Goal: Find specific page/section: Find specific page/section

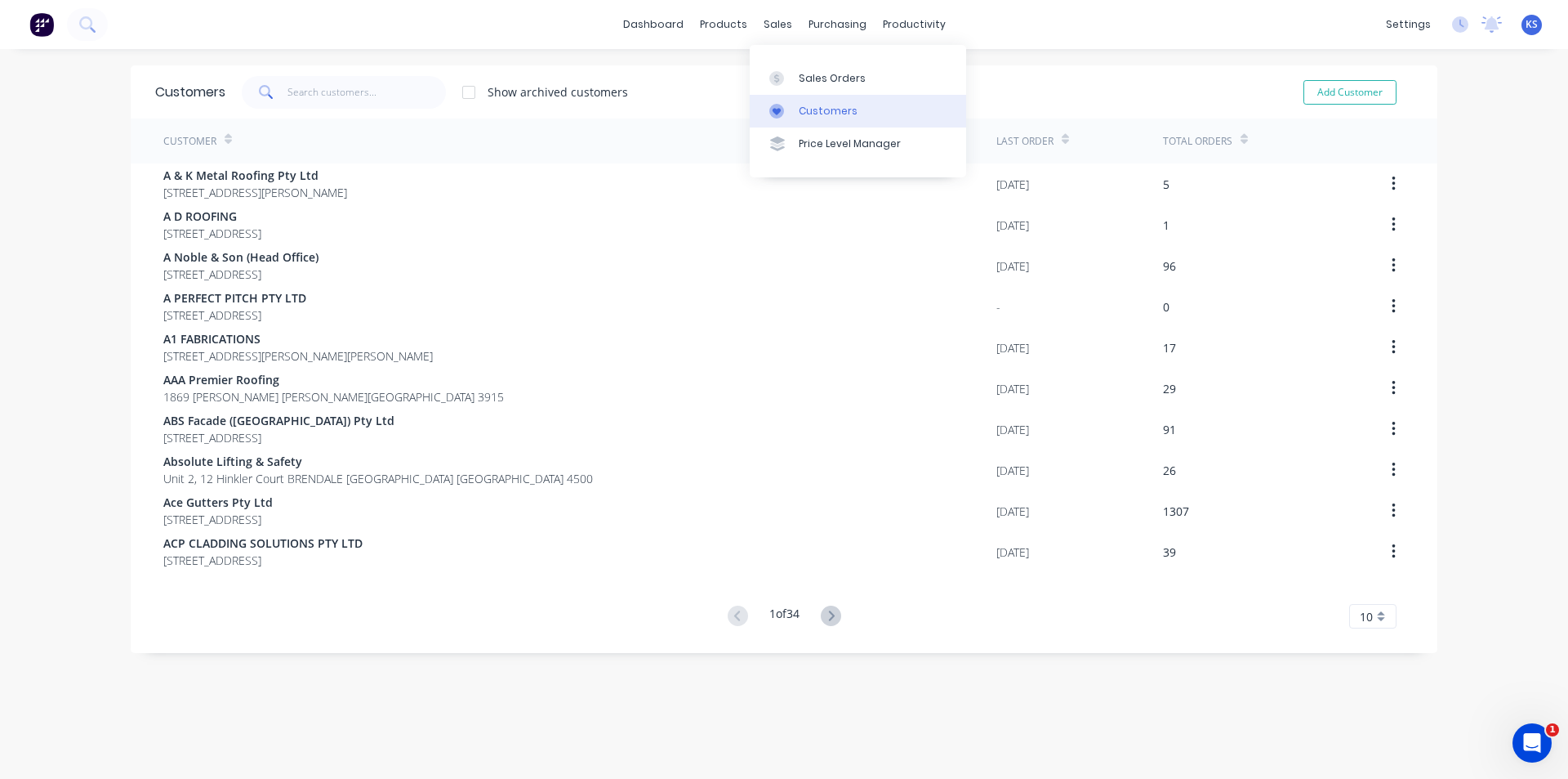
click at [827, 108] on div "Customers" at bounding box center [828, 111] width 59 height 15
click at [398, 95] on input "text" at bounding box center [367, 92] width 159 height 32
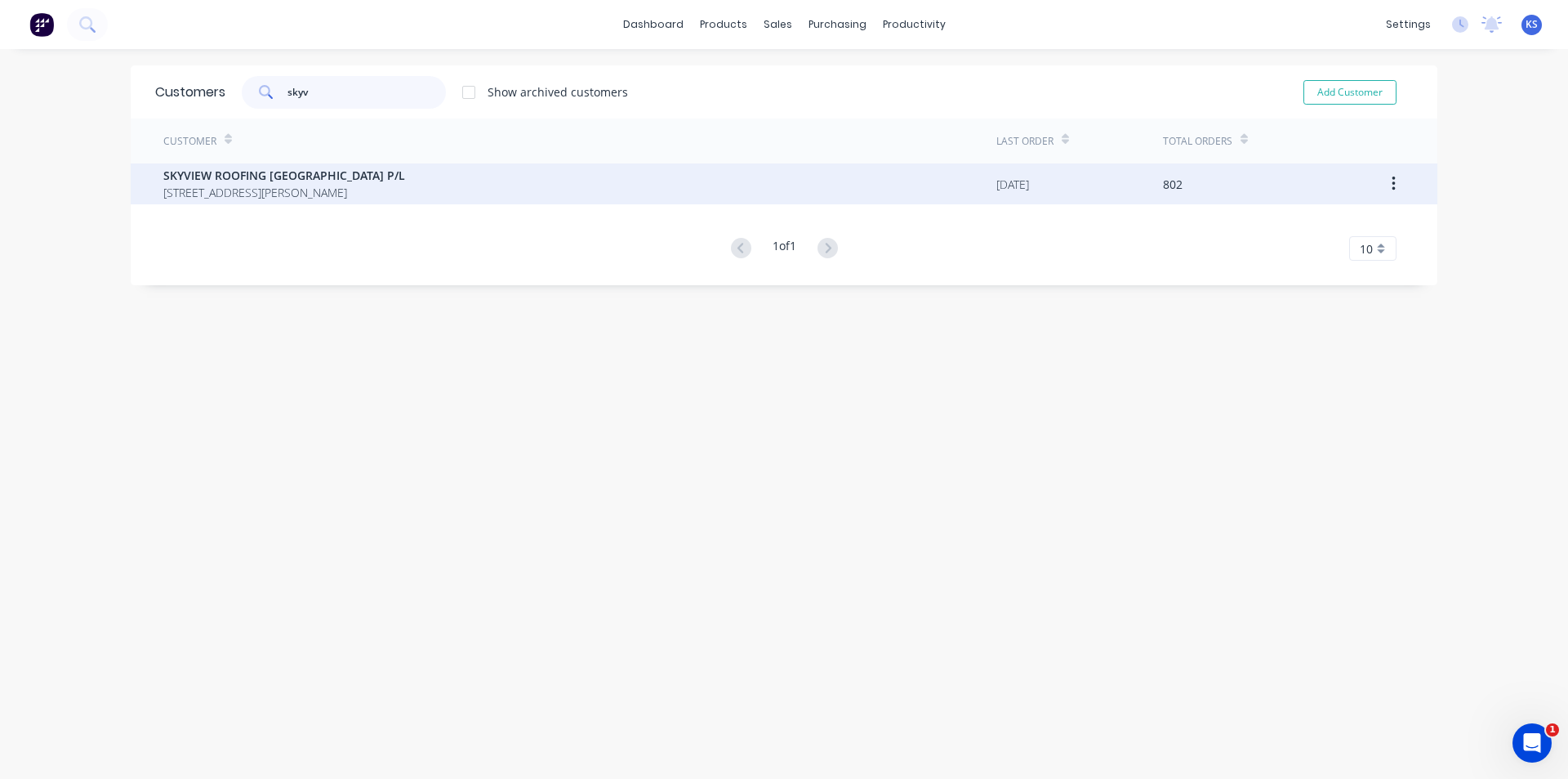
type input "skyv"
click at [284, 178] on span "SKYVIEW ROOFING [GEOGRAPHIC_DATA] P/L" at bounding box center [284, 176] width 242 height 17
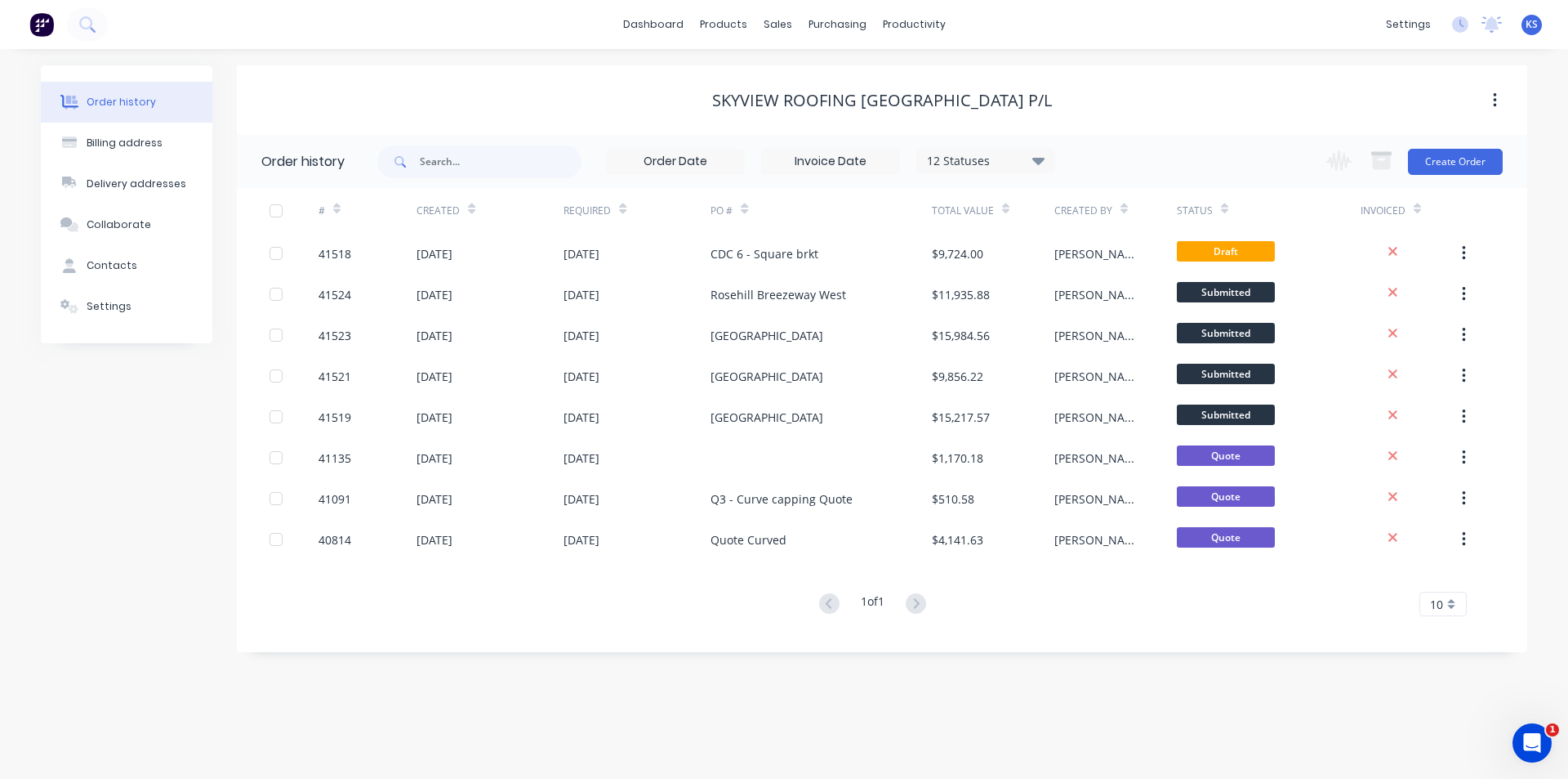
click at [1038, 157] on icon at bounding box center [1038, 160] width 12 height 7
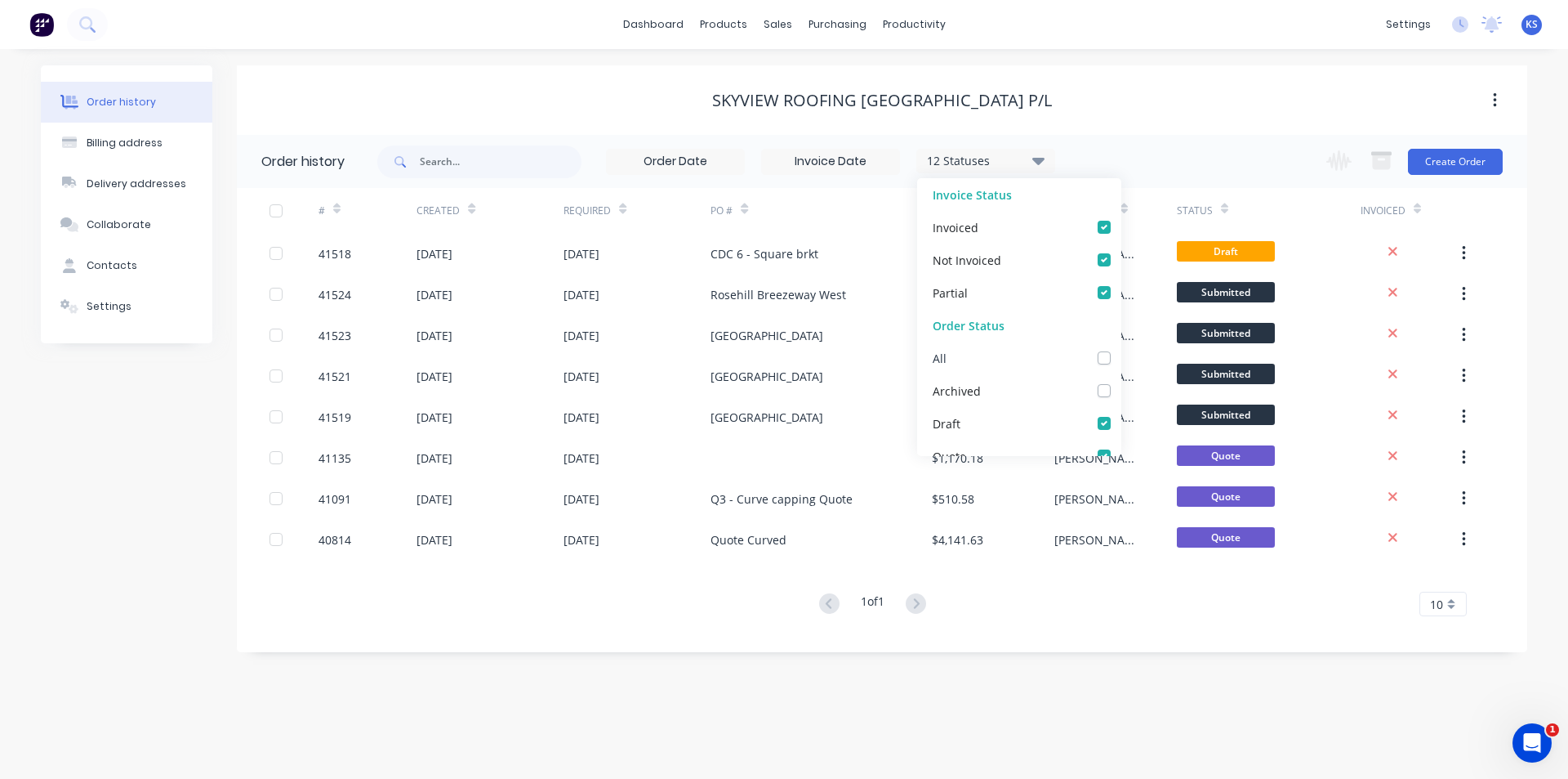
click at [1120, 349] on label at bounding box center [1120, 349] width 0 height 0
click at [1120, 358] on input "checkbox" at bounding box center [1127, 357] width 13 height 16
checkbox input "true"
click at [1141, 112] on div "SKYVIEW ROOFING [GEOGRAPHIC_DATA] P/L" at bounding box center [882, 101] width 1291 height 30
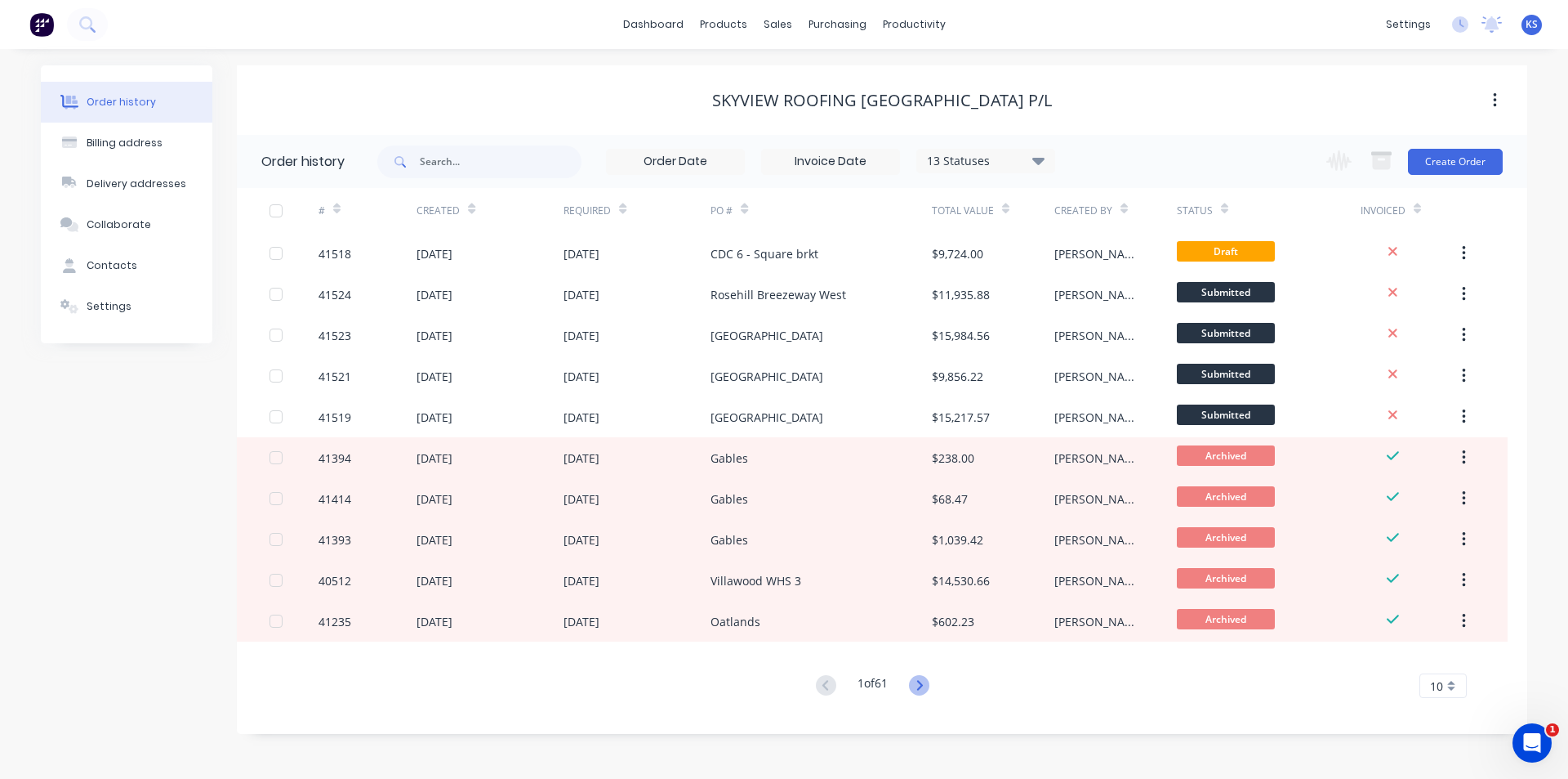
click at [923, 681] on icon at bounding box center [919, 685] width 20 height 20
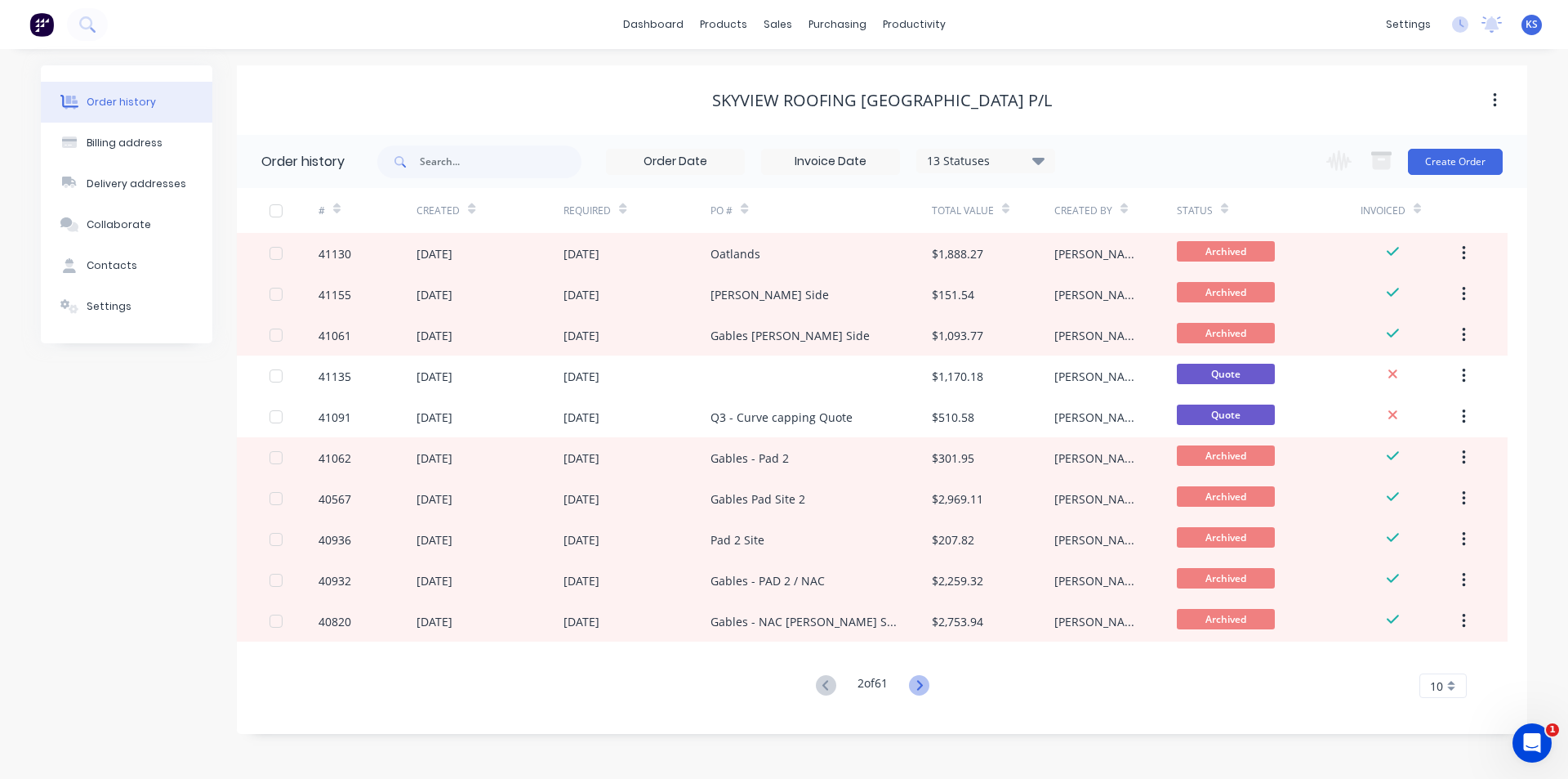
click at [922, 686] on icon at bounding box center [919, 685] width 20 height 20
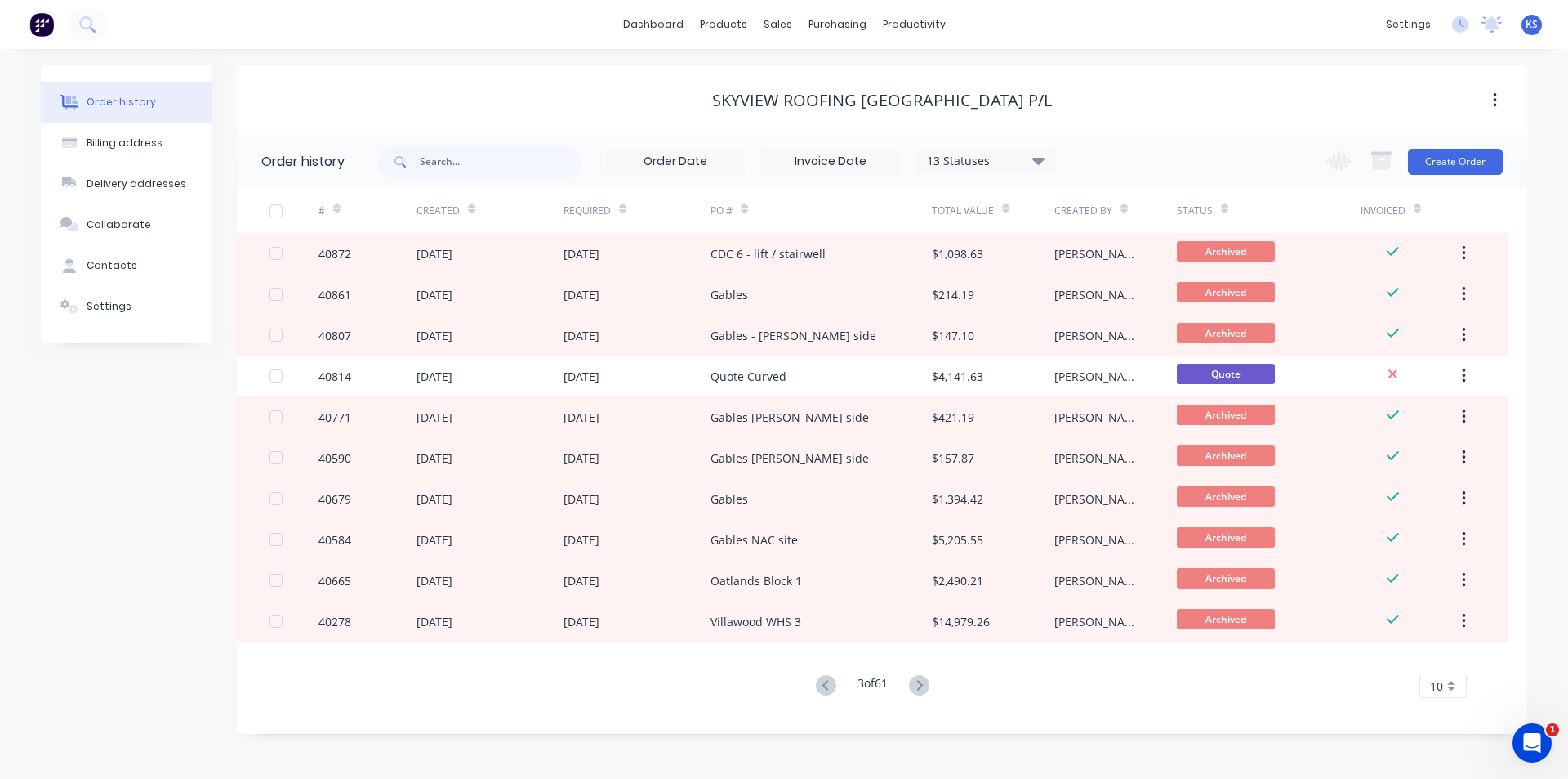
click at [922, 686] on icon at bounding box center [919, 685] width 20 height 20
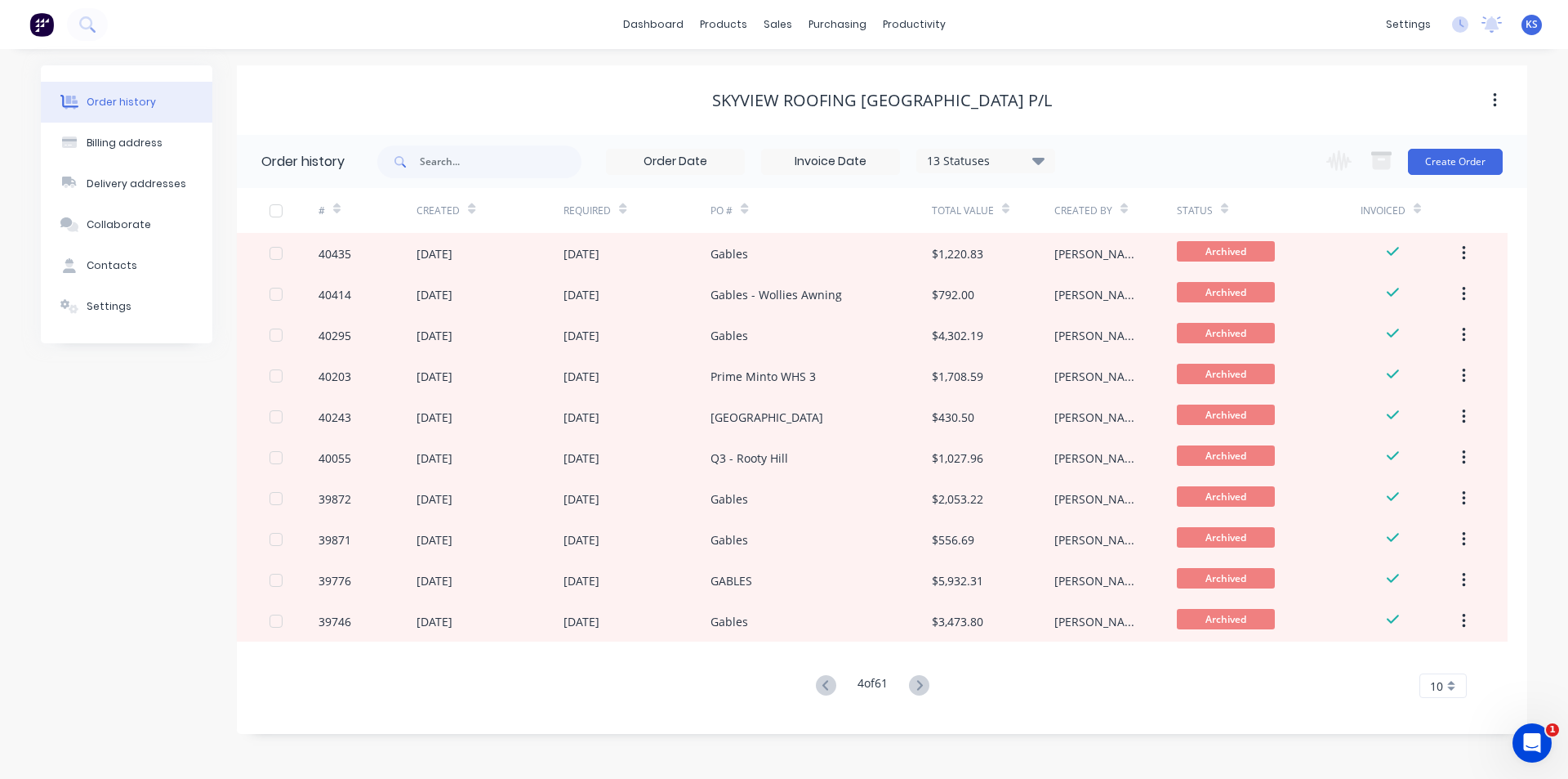
click at [922, 686] on icon at bounding box center [919, 685] width 20 height 20
click at [502, 163] on input "text" at bounding box center [500, 161] width 162 height 32
type input "cdc"
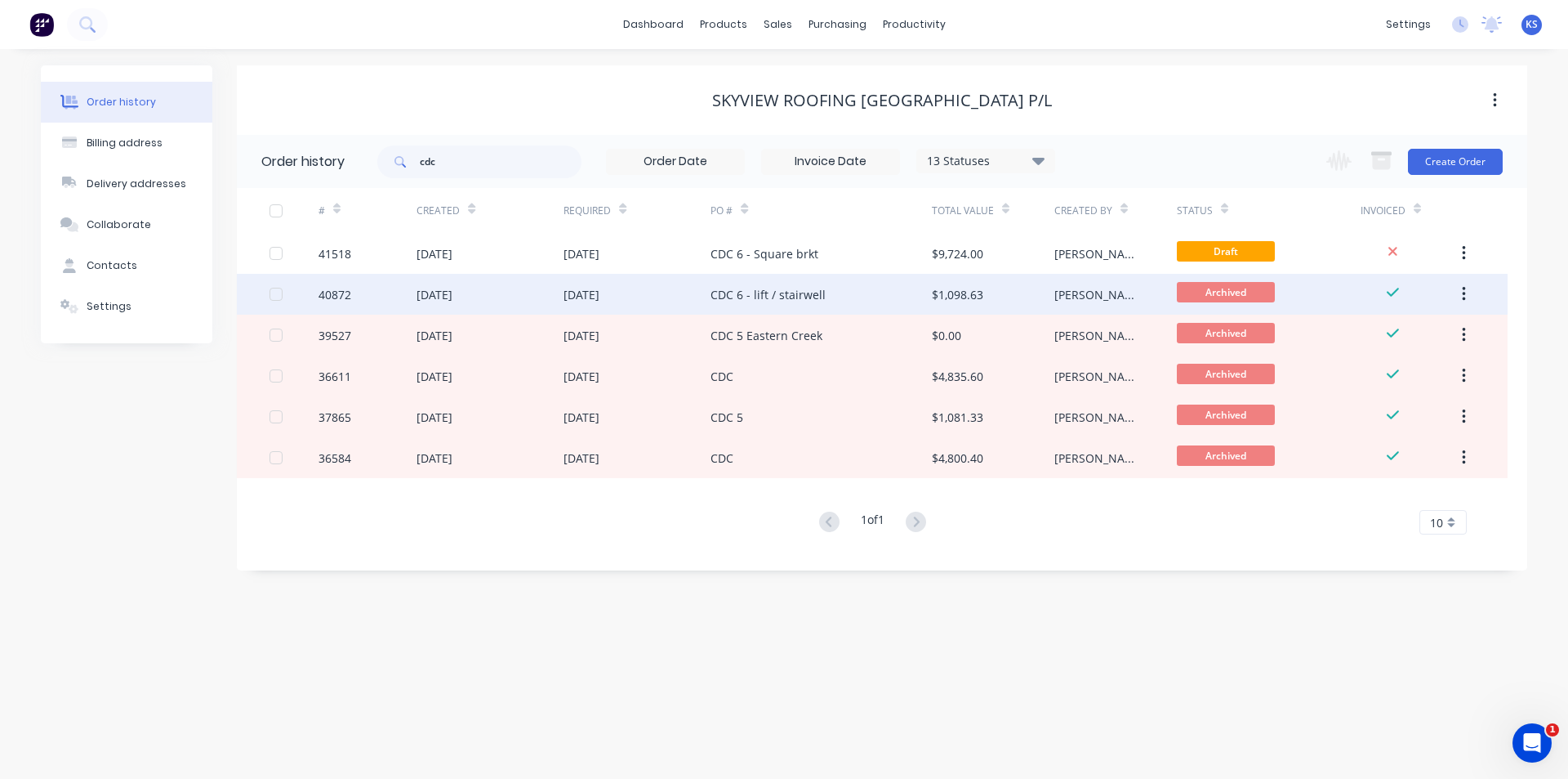
click at [816, 294] on div "CDC 6 - lift / stairwell" at bounding box center [768, 295] width 115 height 17
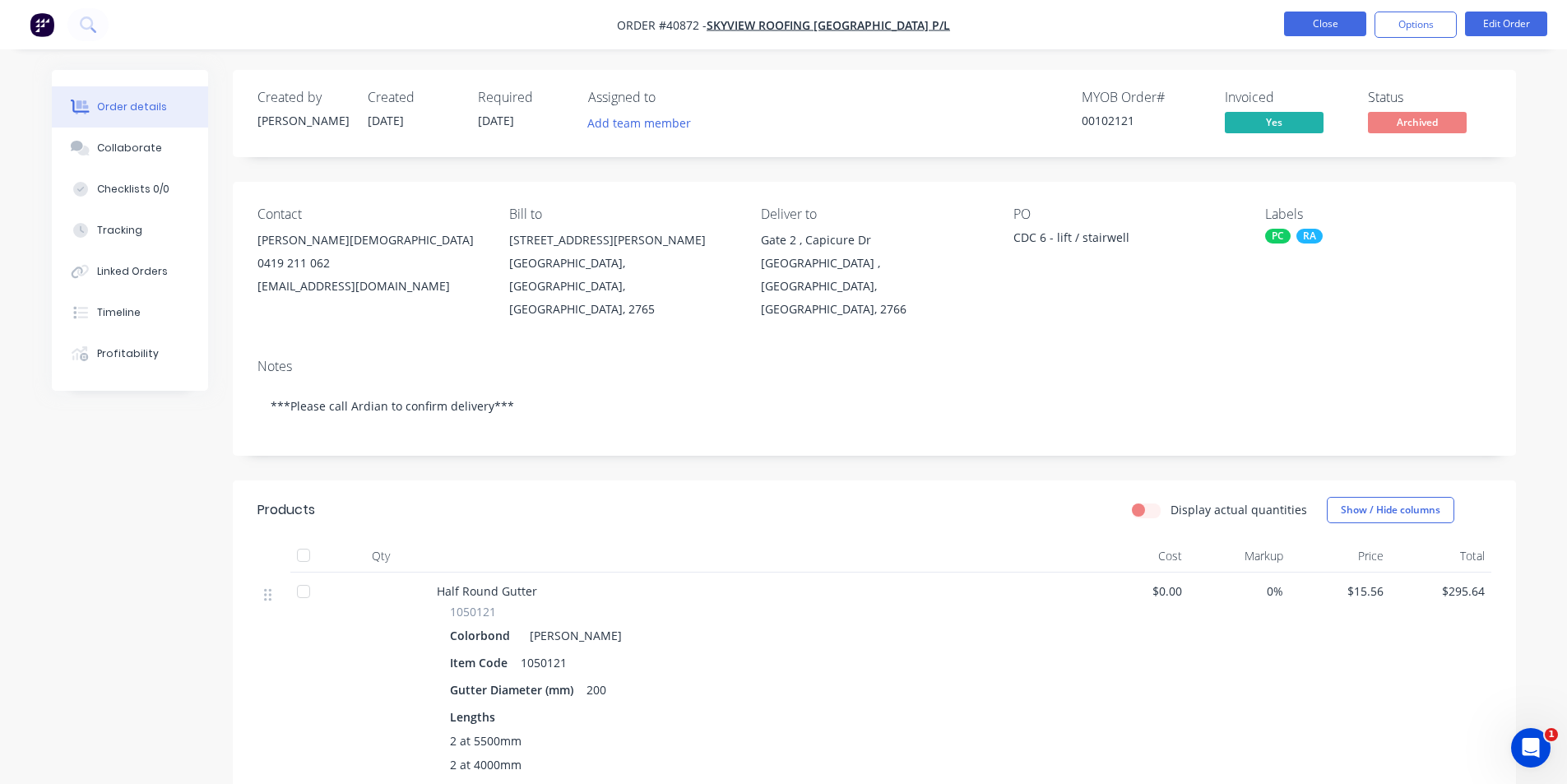
click at [1307, 19] on button "Close" at bounding box center [1325, 24] width 82 height 25
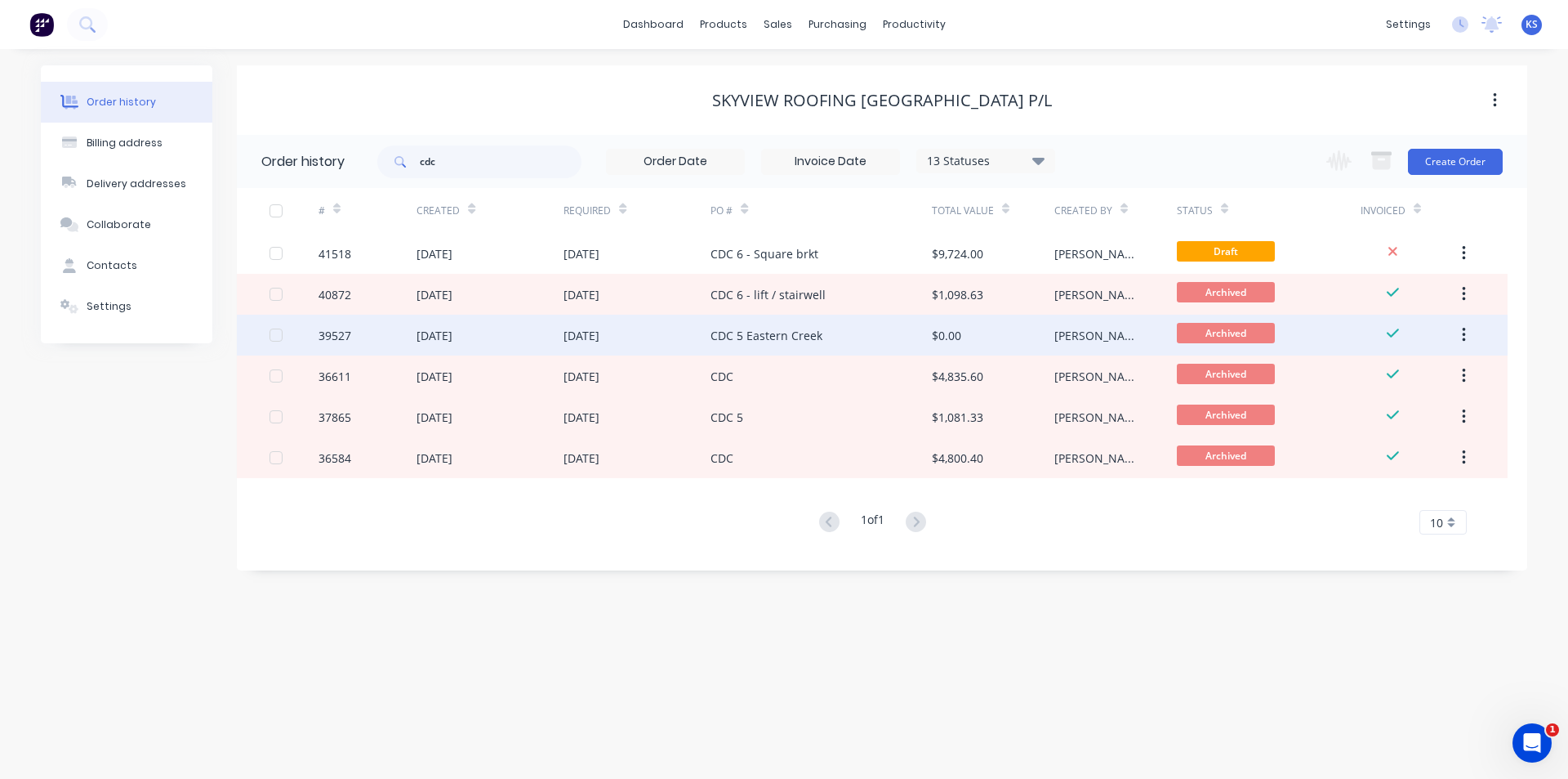
click at [767, 334] on div "CDC 5 Eastern Creek" at bounding box center [767, 336] width 112 height 17
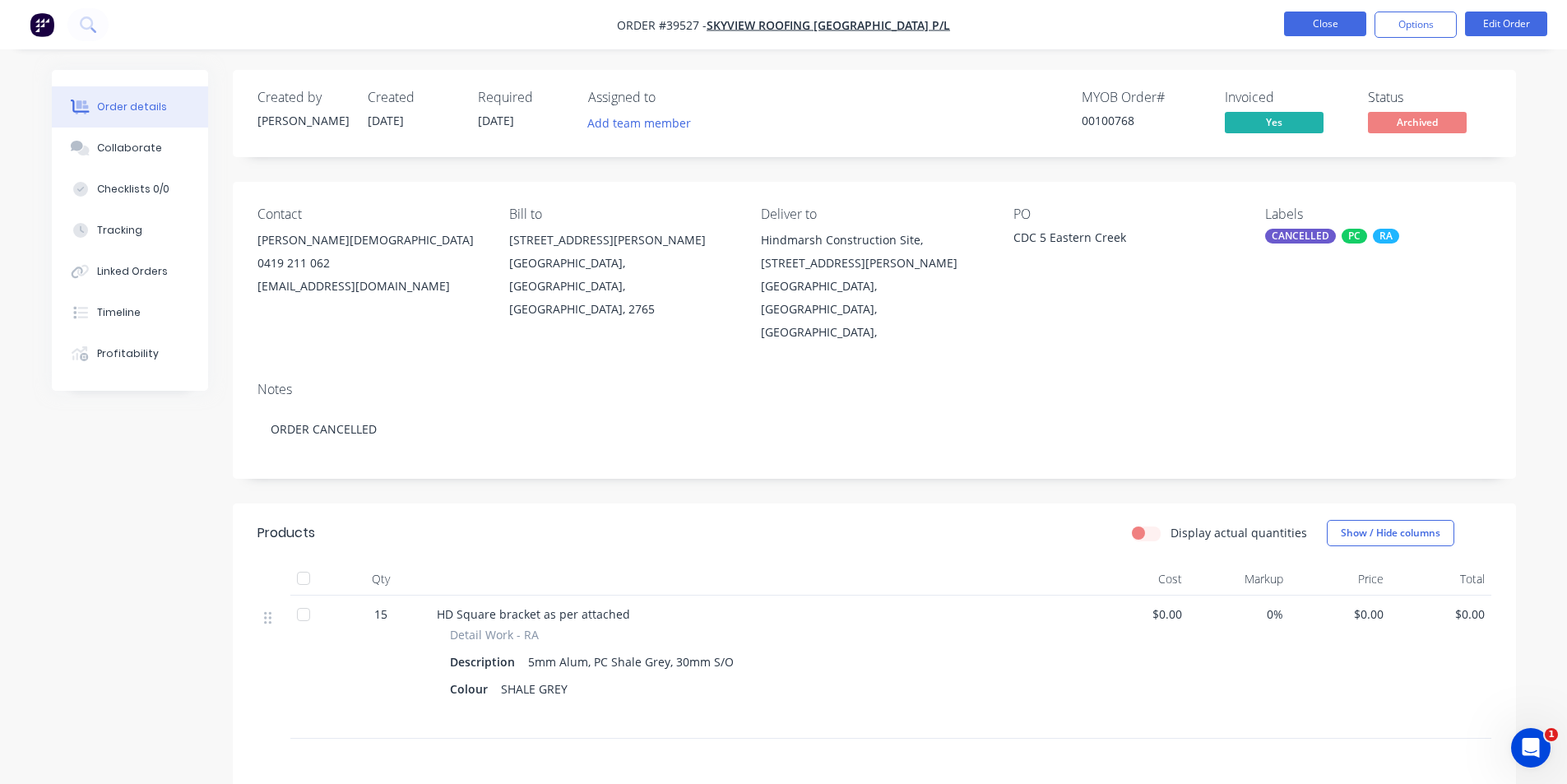
click at [1330, 16] on button "Close" at bounding box center [1325, 24] width 82 height 25
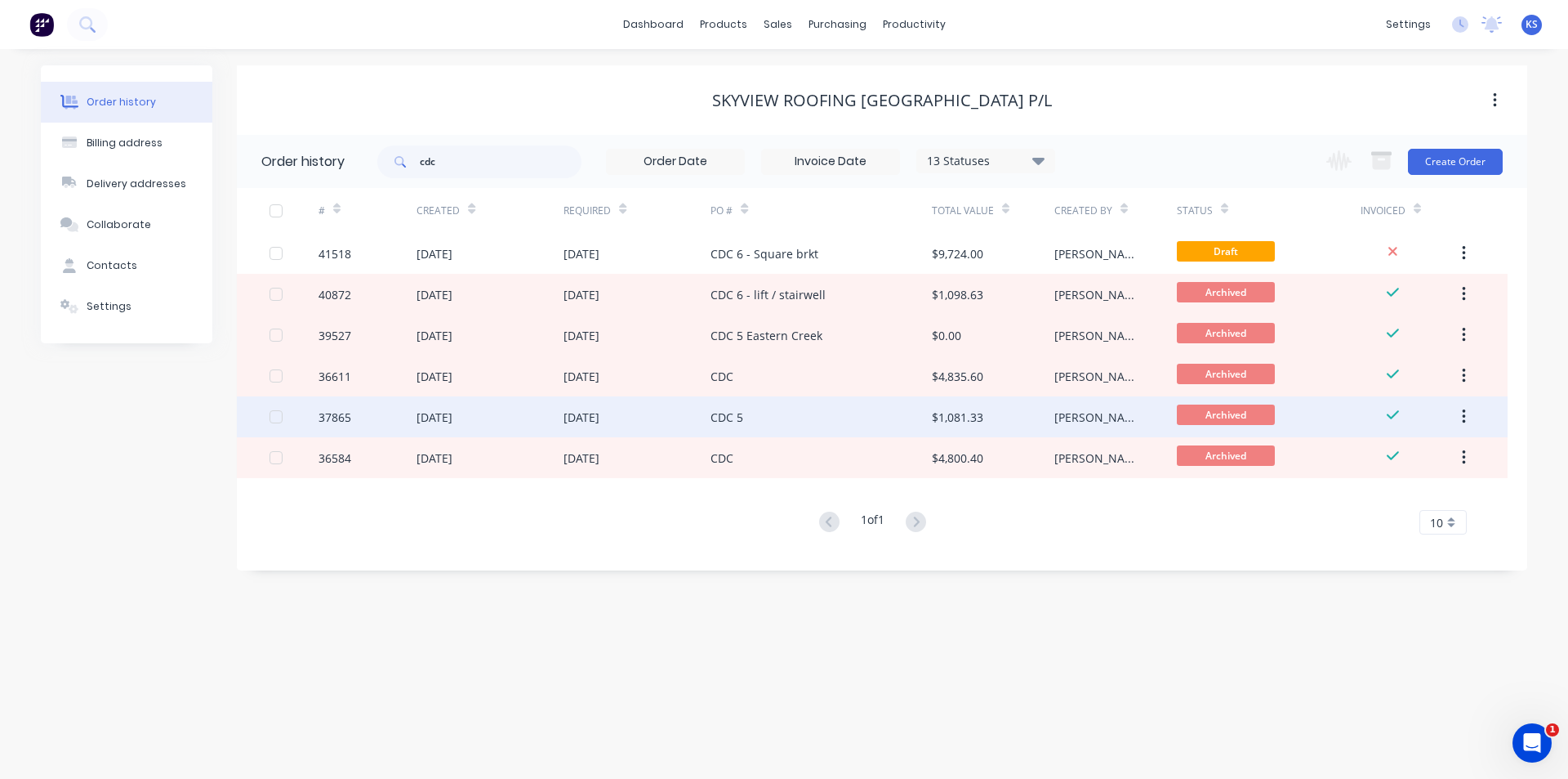
click at [735, 421] on div "CDC 5" at bounding box center [726, 417] width 32 height 17
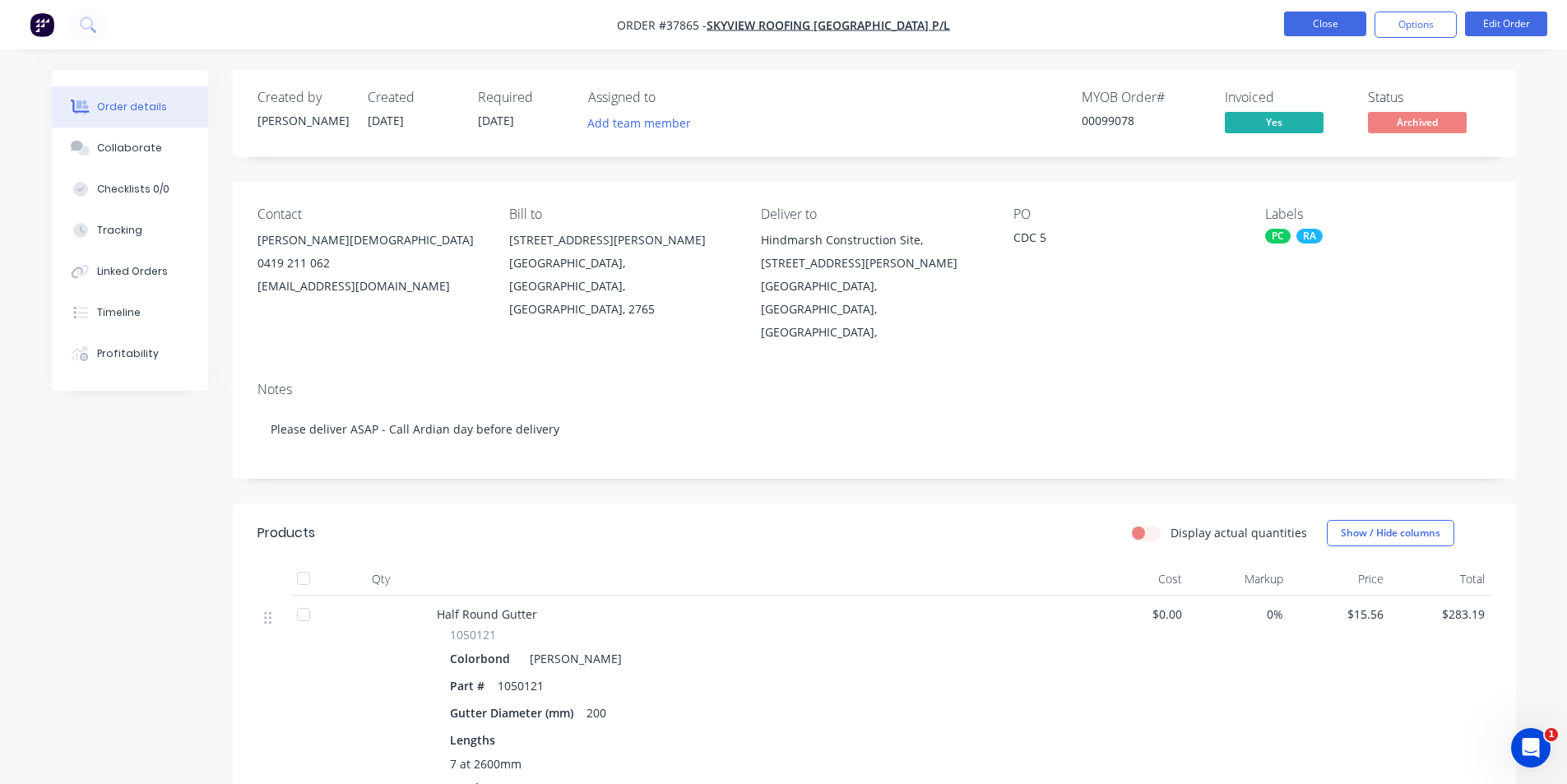
click at [1334, 18] on button "Close" at bounding box center [1325, 24] width 82 height 25
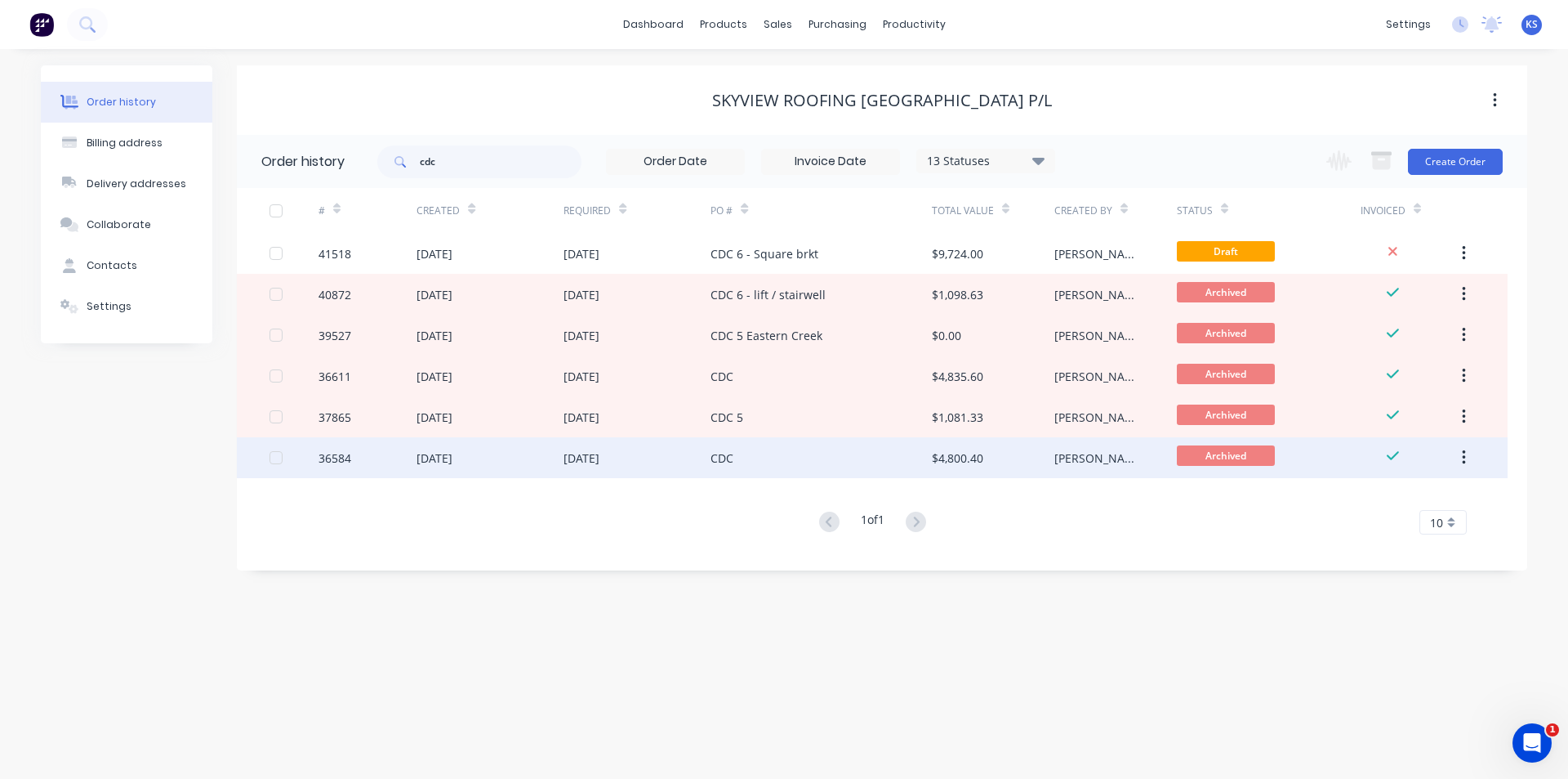
click at [724, 457] on div "CDC" at bounding box center [722, 458] width 23 height 17
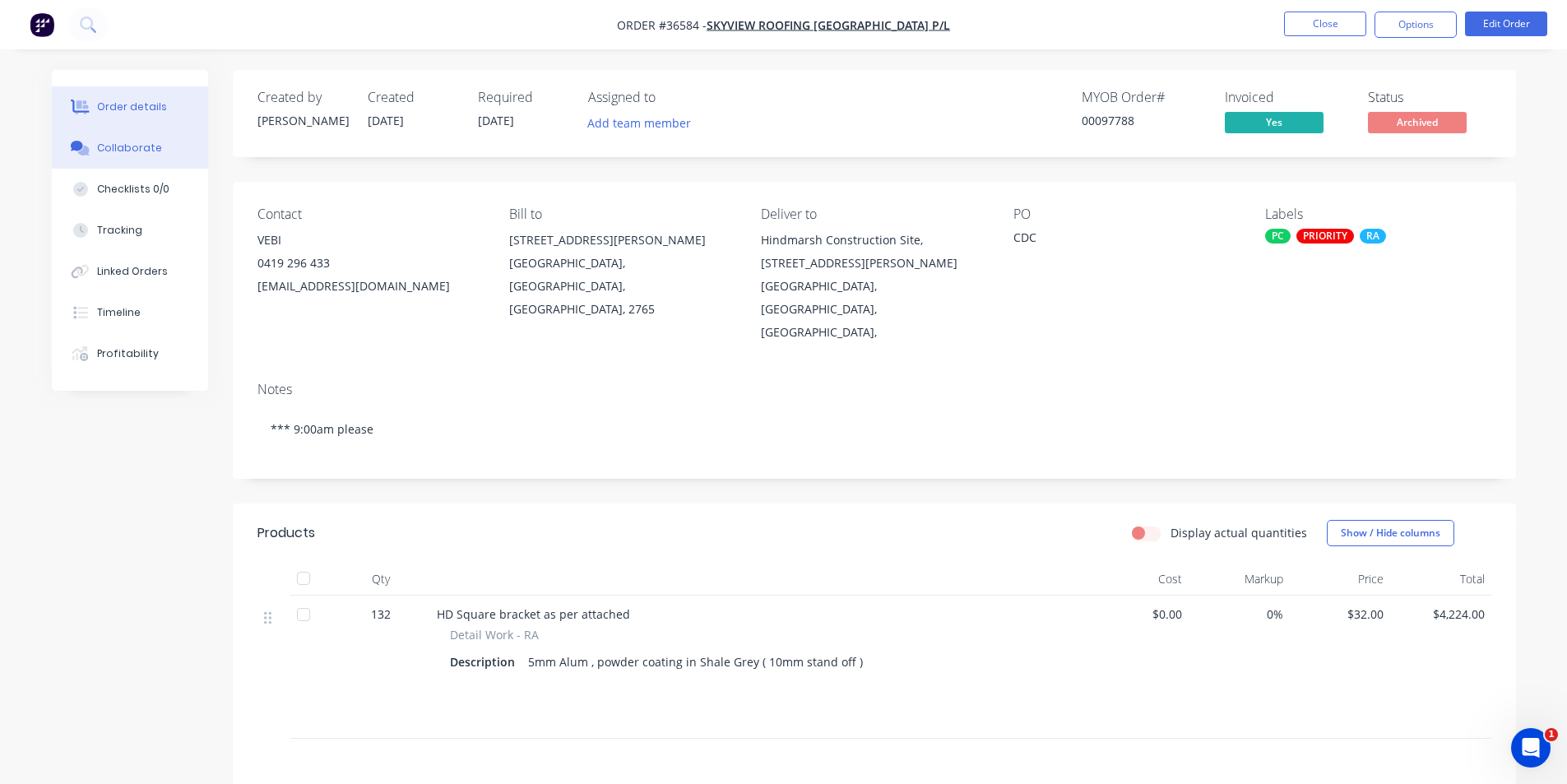
click at [154, 151] on div "Collaborate" at bounding box center [129, 148] width 65 height 15
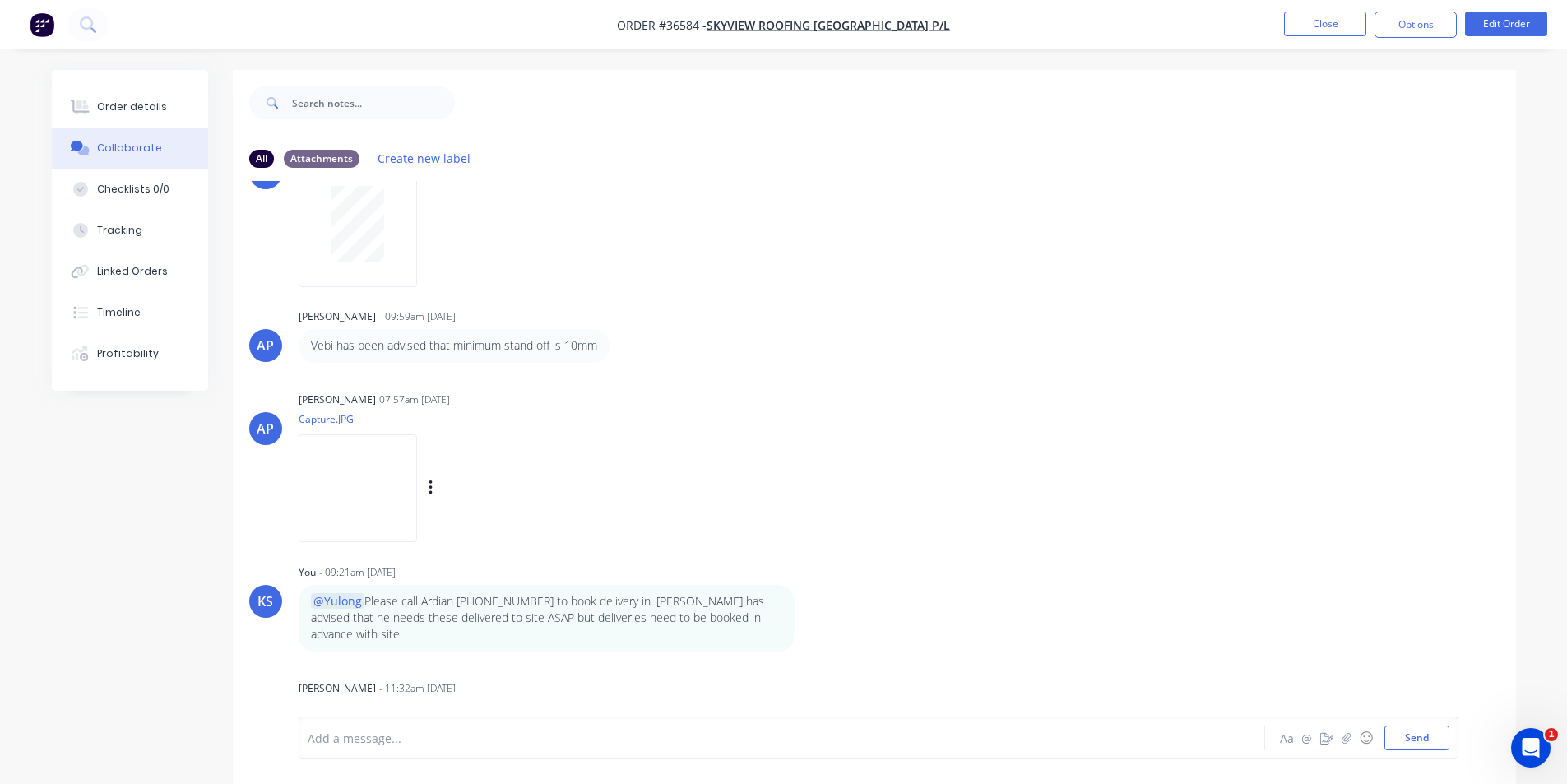
scroll to position [494, 0]
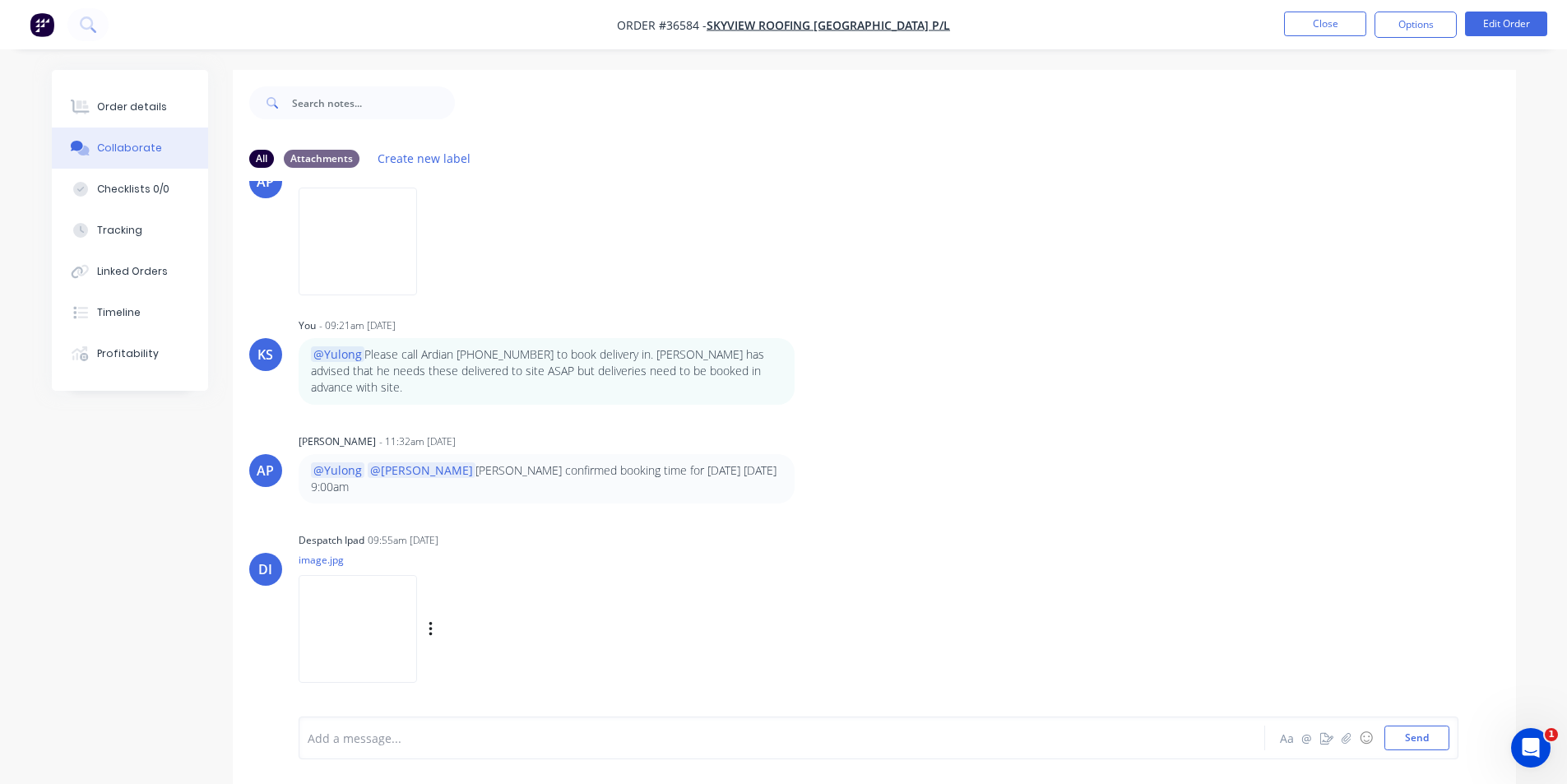
click at [372, 595] on img at bounding box center [357, 628] width 119 height 107
